Goal: Navigation & Orientation: Find specific page/section

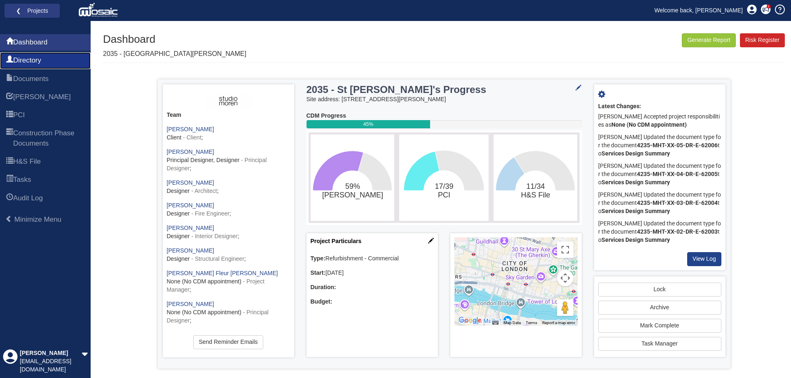
click at [53, 62] on link "Directory" at bounding box center [45, 60] width 91 height 16
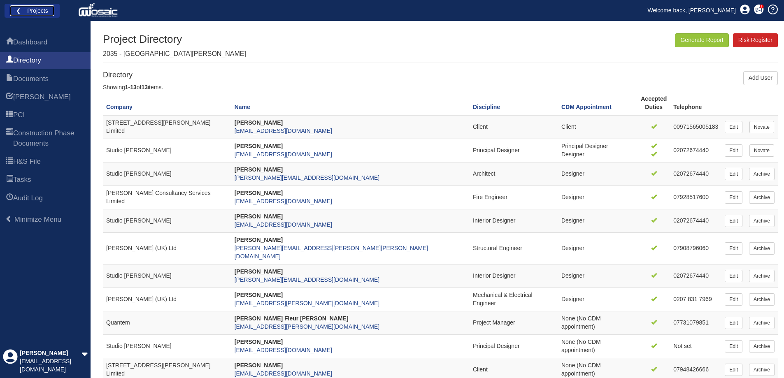
click at [33, 15] on link "❮ Projects" at bounding box center [32, 10] width 44 height 11
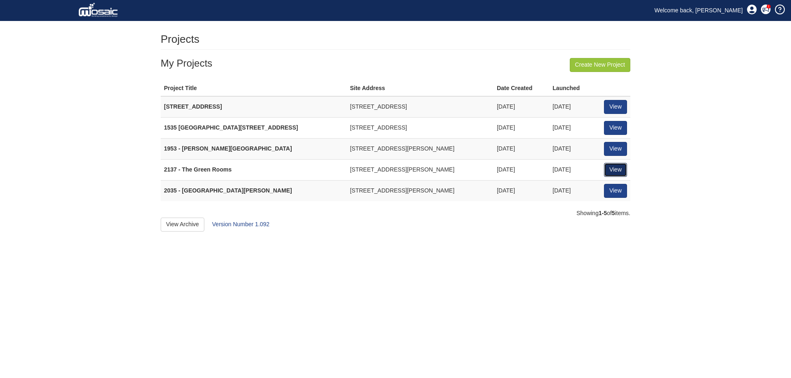
click at [615, 165] on link "View" at bounding box center [615, 170] width 23 height 14
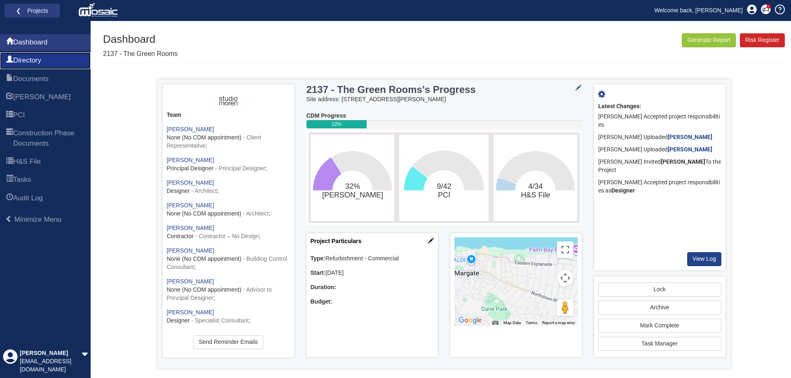
click at [41, 62] on span "Directory" at bounding box center [27, 61] width 28 height 10
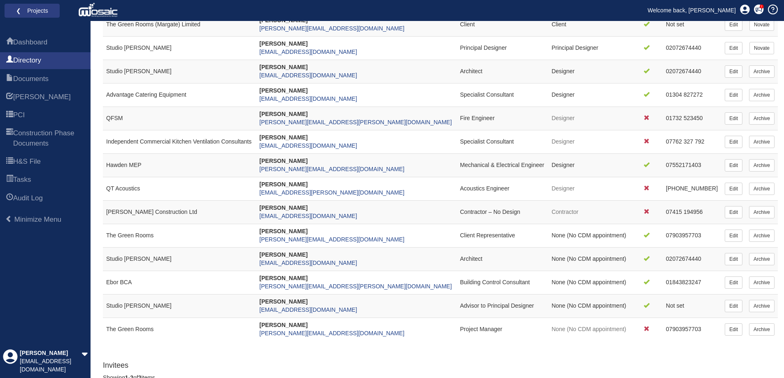
scroll to position [61, 0]
